Goal: Information Seeking & Learning: Learn about a topic

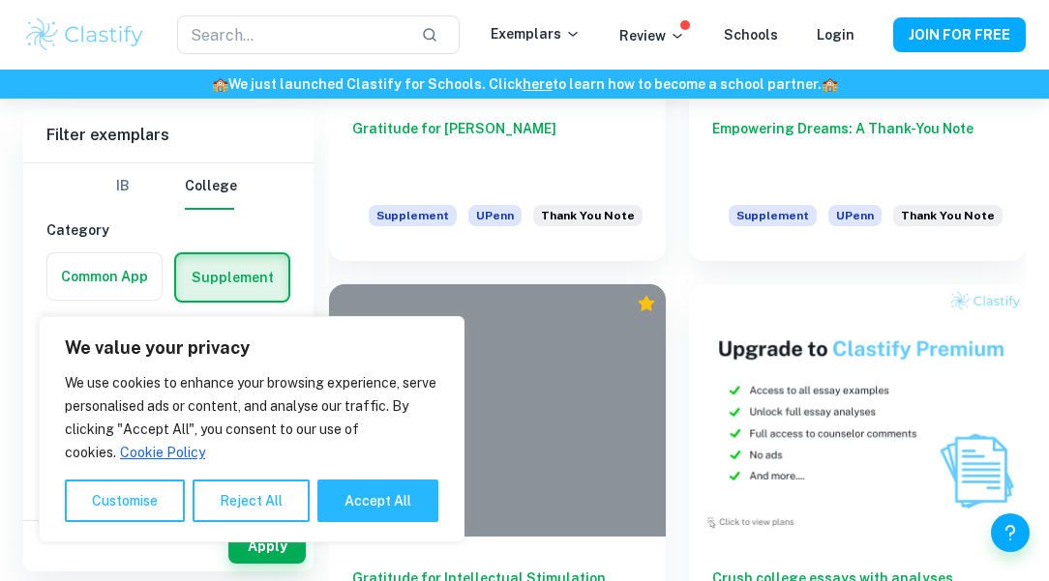
scroll to position [979, 0]
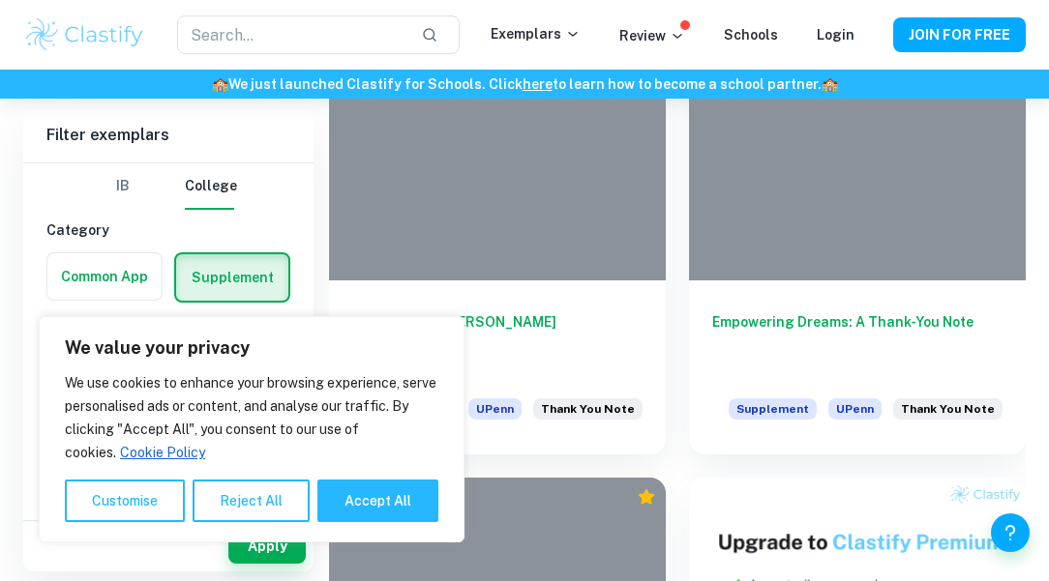
click at [514, 220] on div at bounding box center [497, 154] width 337 height 252
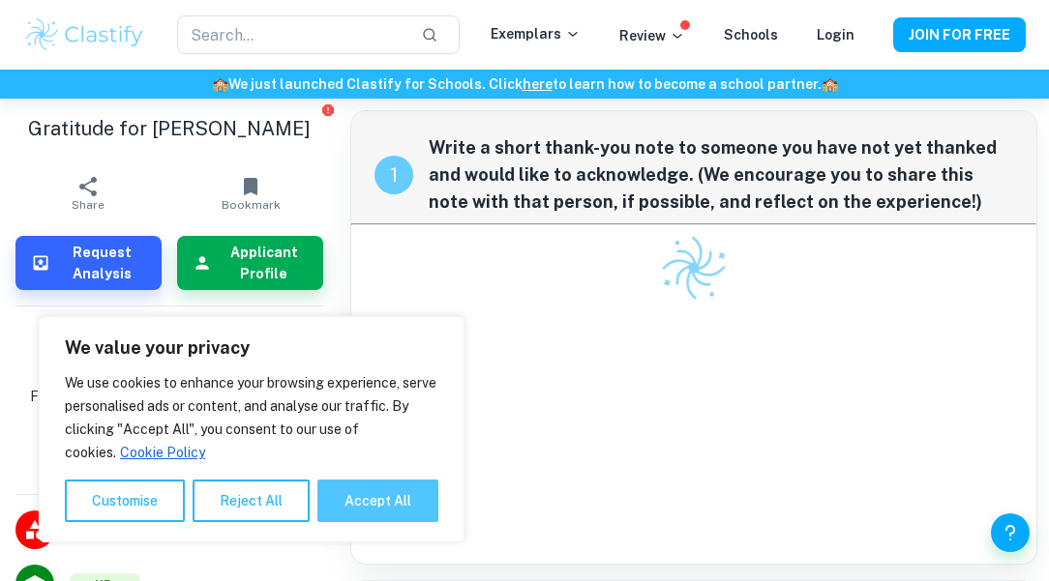
click at [369, 502] on button "Accept All" at bounding box center [377, 501] width 121 height 43
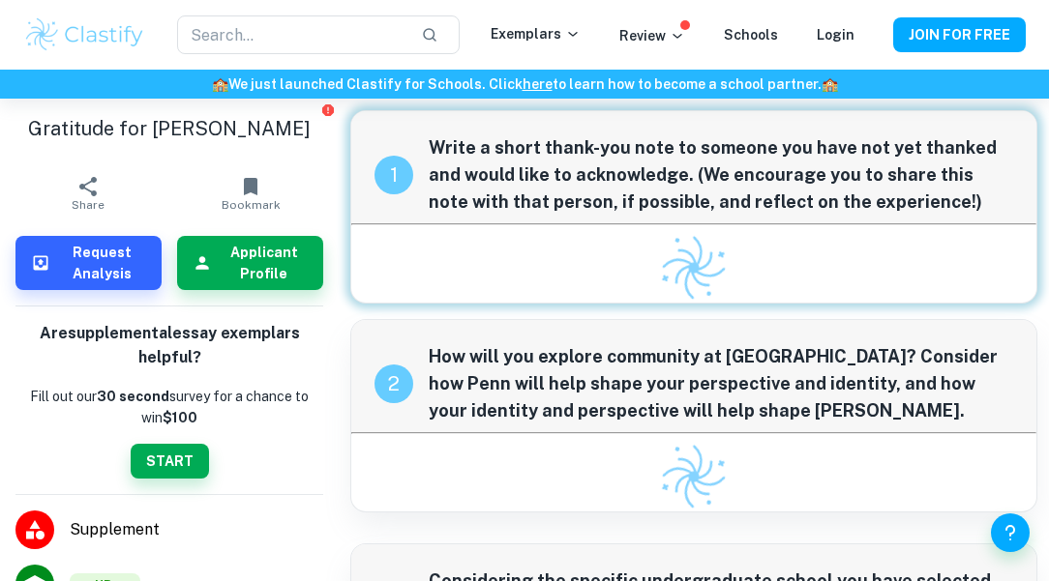
checkbox input "true"
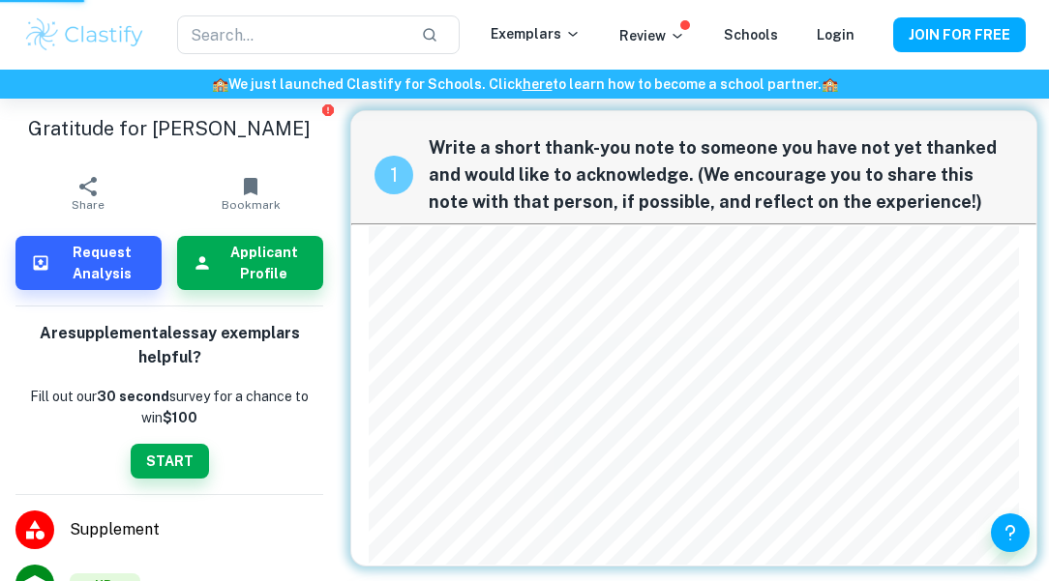
scroll to position [979, 0]
